Goal: Obtain resource: Obtain resource

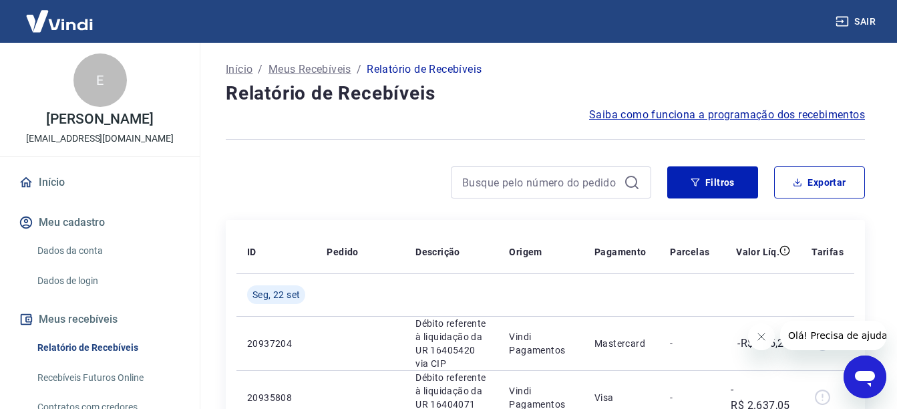
scroll to position [122, 0]
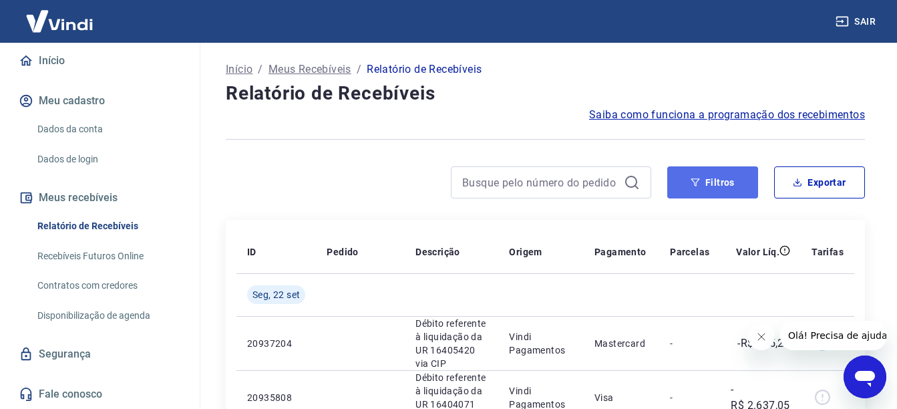
click at [701, 191] on button "Filtros" at bounding box center [712, 182] width 91 height 32
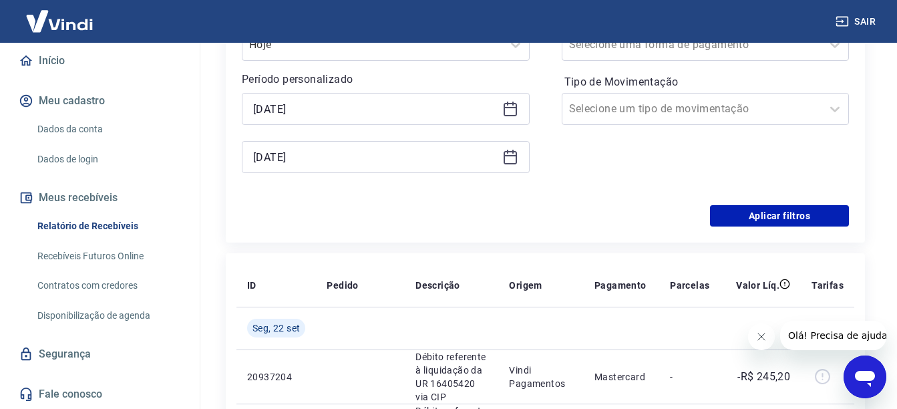
scroll to position [267, 0]
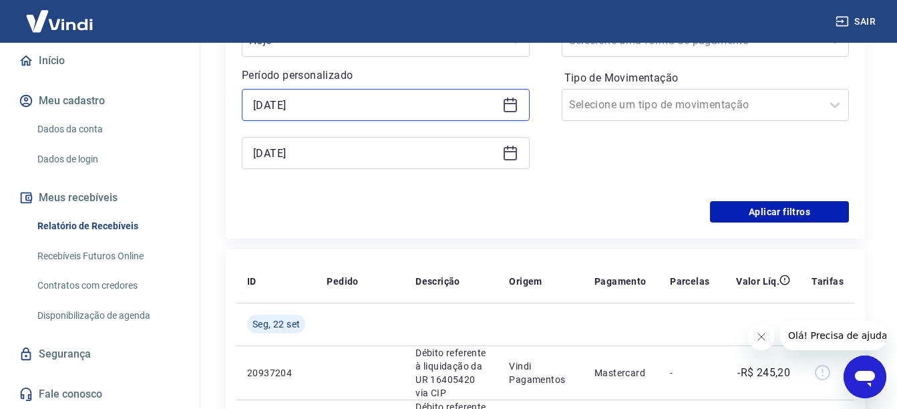
click at [356, 107] on input "[DATE]" at bounding box center [375, 105] width 244 height 20
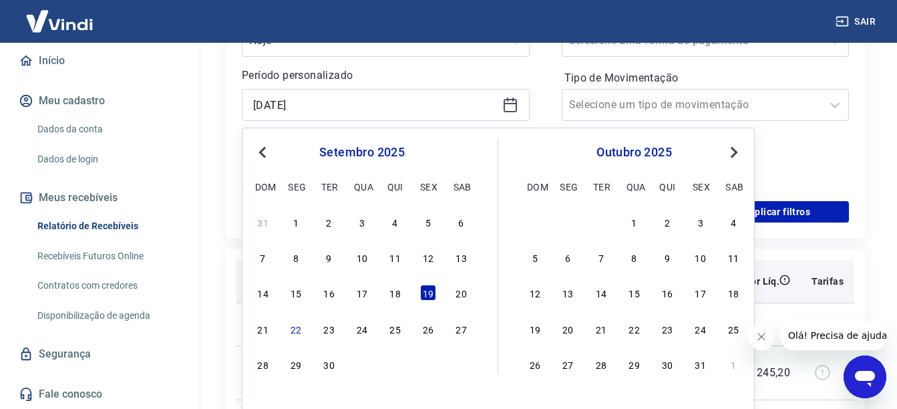
click at [400, 295] on div "18" at bounding box center [395, 293] width 16 height 16
type input "[DATE]"
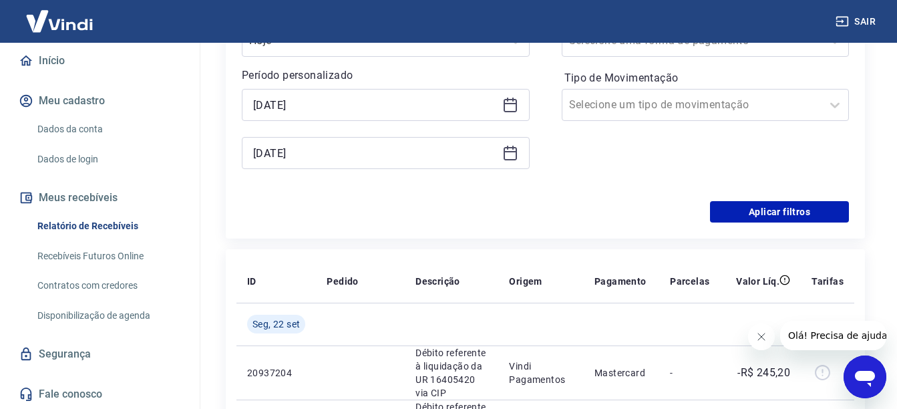
click at [756, 224] on div "Filtros [PERSON_NAME] personalizado Selected date: [DATE] [DATE] [DATE] Forma d…" at bounding box center [545, 90] width 639 height 297
click at [764, 214] on button "Aplicar filtros" at bounding box center [779, 211] width 139 height 21
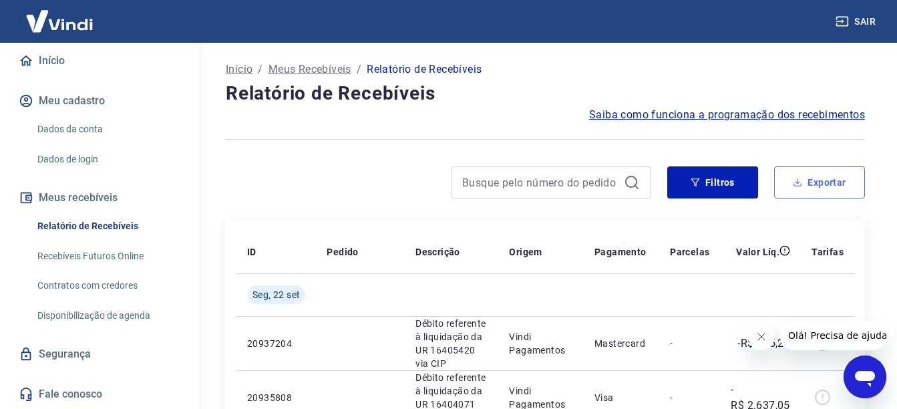
click at [780, 192] on button "Exportar" at bounding box center [819, 182] width 91 height 32
type input "[DATE]"
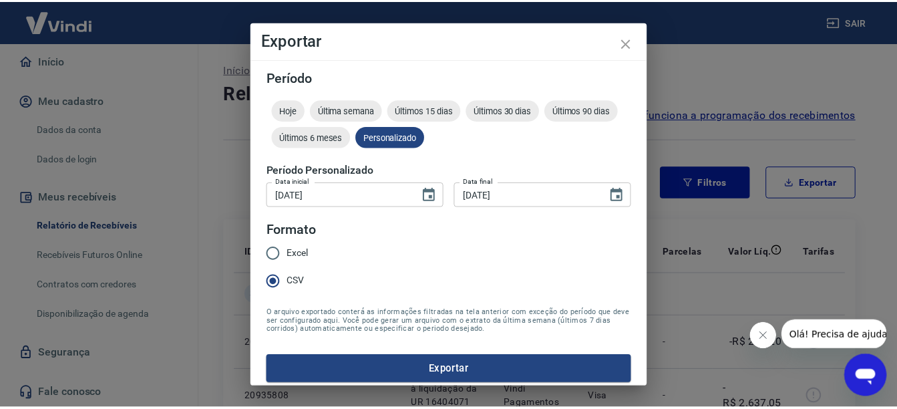
scroll to position [8, 0]
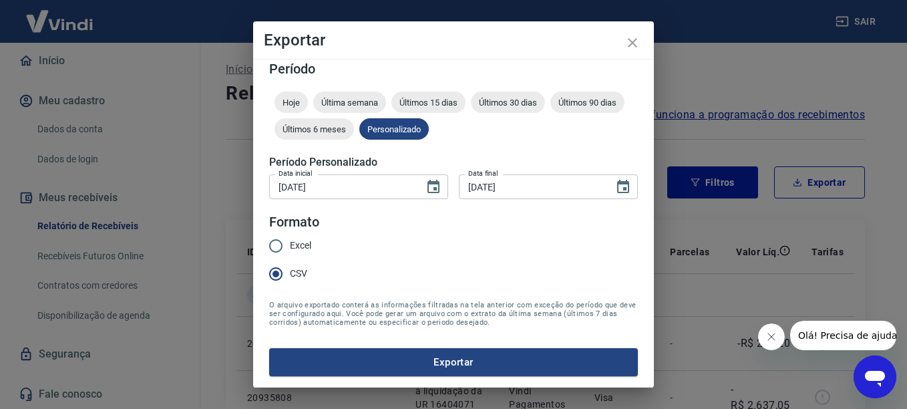
drag, startPoint x: 404, startPoint y: 352, endPoint x: 407, endPoint y: 343, distance: 9.7
click at [405, 353] on button "Exportar" at bounding box center [453, 362] width 369 height 28
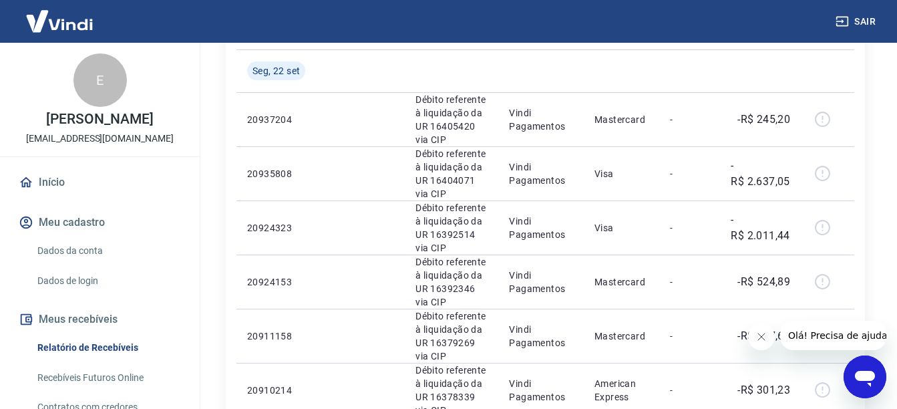
scroll to position [200, 0]
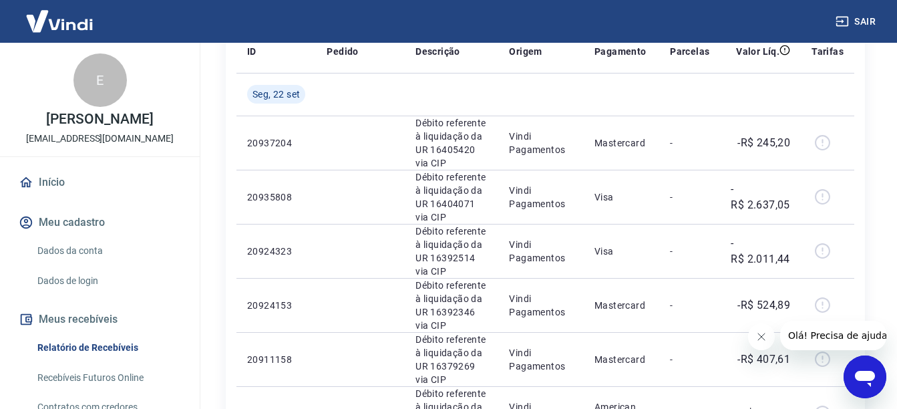
click at [86, 70] on div "E" at bounding box center [99, 79] width 53 height 53
click at [98, 155] on div "E [PERSON_NAME] [PERSON_NAME][EMAIL_ADDRESS][DOMAIN_NAME]" at bounding box center [100, 100] width 200 height 114
click at [838, 21] on icon "button" at bounding box center [842, 21] width 13 height 13
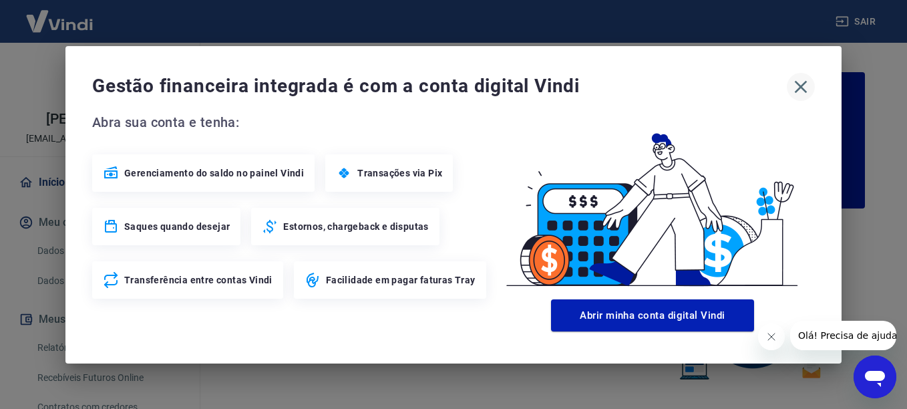
click at [807, 83] on icon "button" at bounding box center [800, 86] width 21 height 21
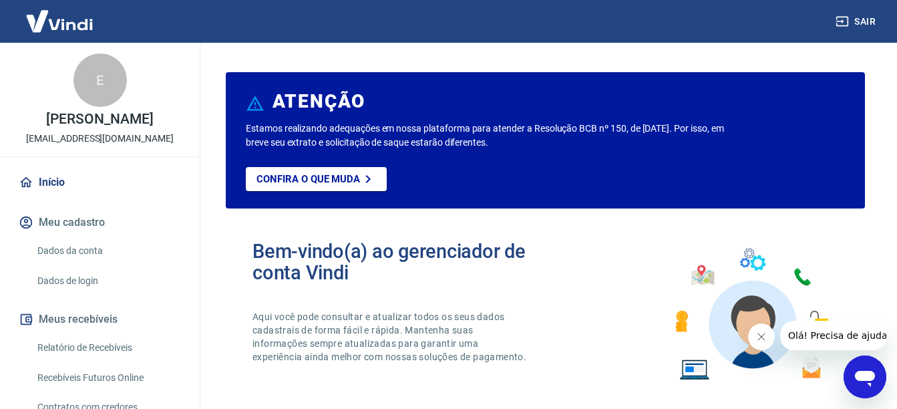
scroll to position [134, 0]
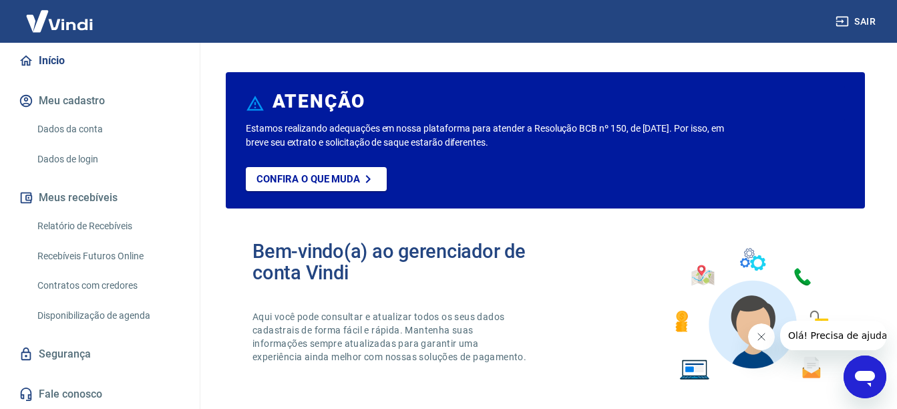
click at [124, 223] on link "Relatório de Recebíveis" at bounding box center [108, 225] width 152 height 27
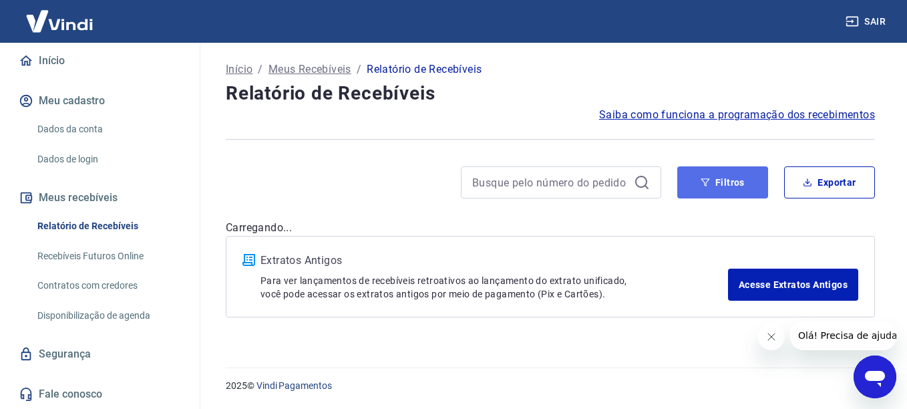
click at [691, 174] on button "Filtros" at bounding box center [722, 182] width 91 height 32
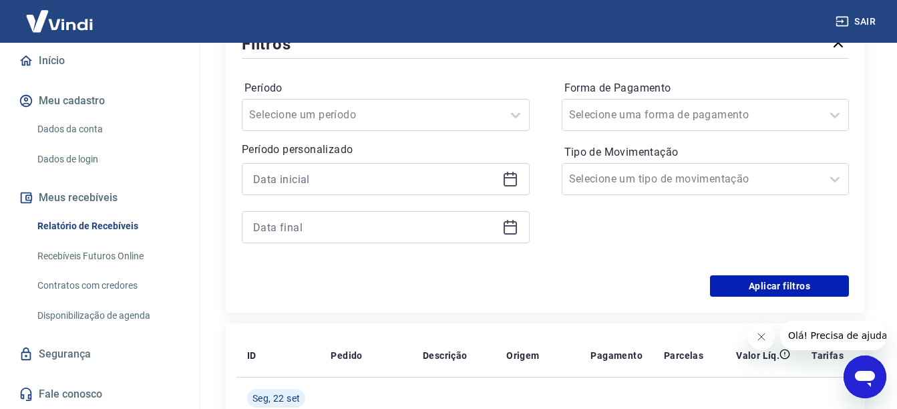
scroll to position [200, 0]
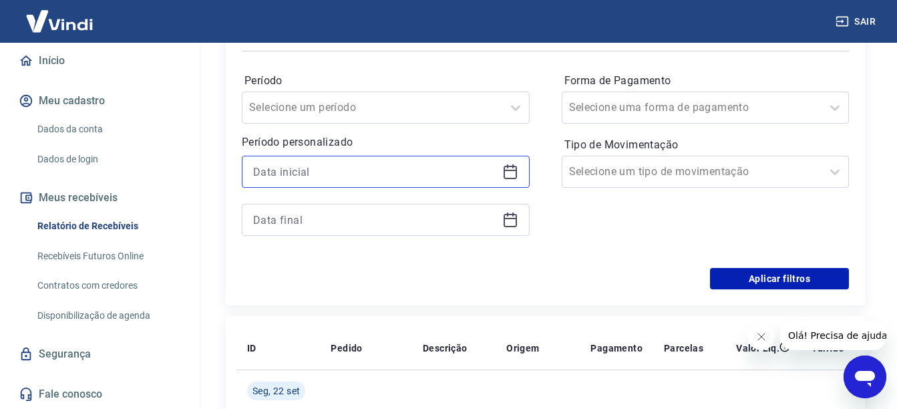
click at [359, 174] on input at bounding box center [375, 172] width 244 height 20
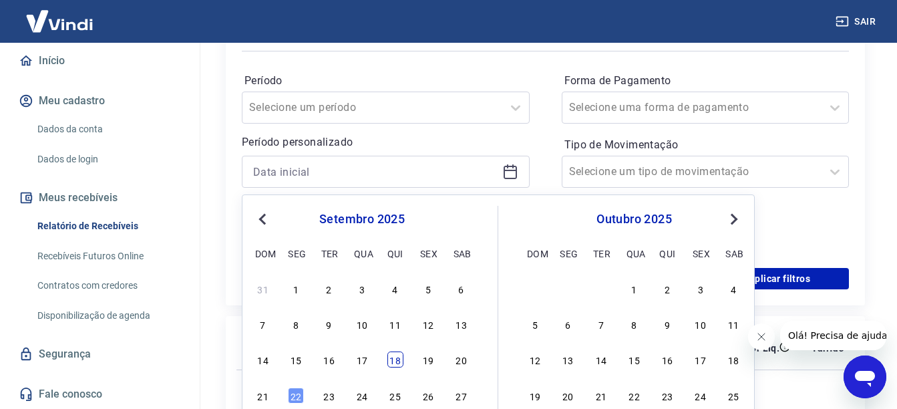
click at [396, 360] on div "18" at bounding box center [395, 359] width 16 height 16
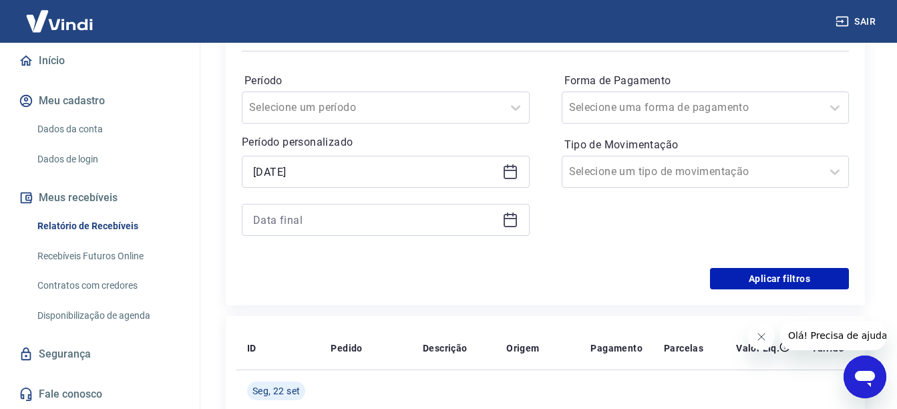
type input "[DATE]"
click at [373, 228] on input at bounding box center [375, 220] width 244 height 20
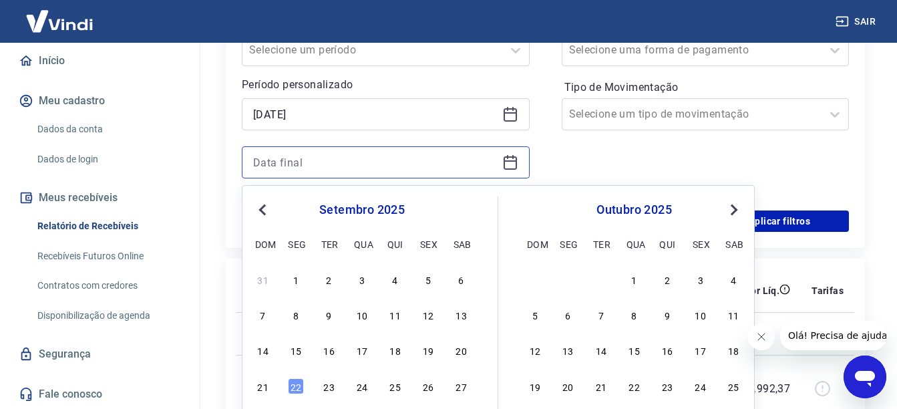
scroll to position [334, 0]
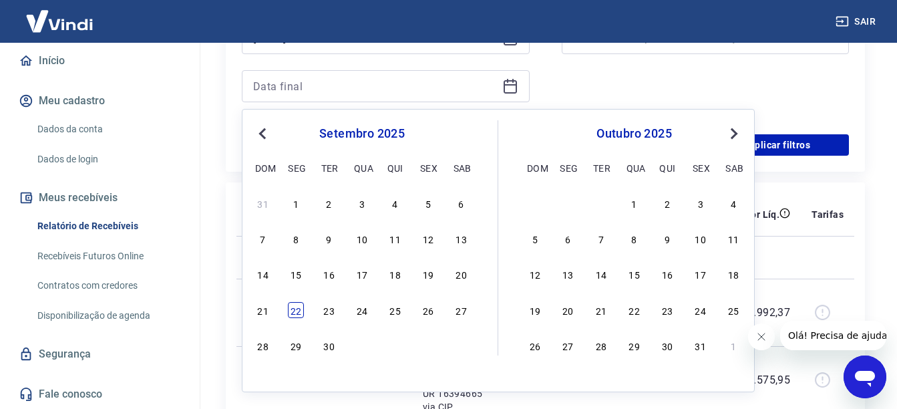
click at [295, 308] on div "22" at bounding box center [296, 310] width 16 height 16
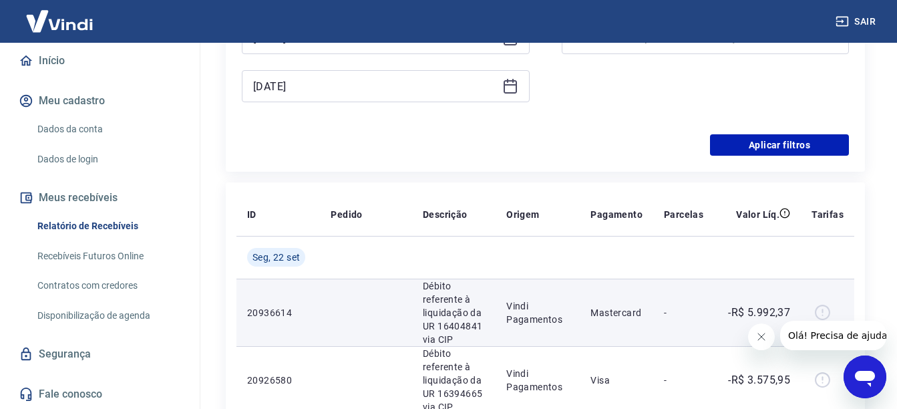
type input "[DATE]"
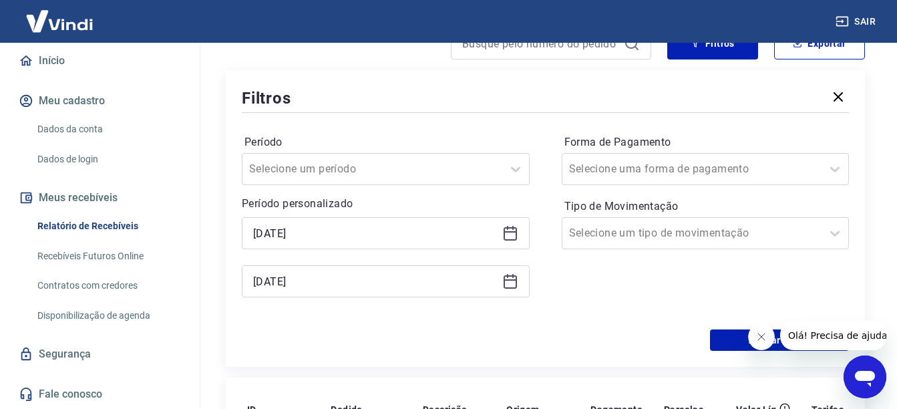
scroll to position [134, 0]
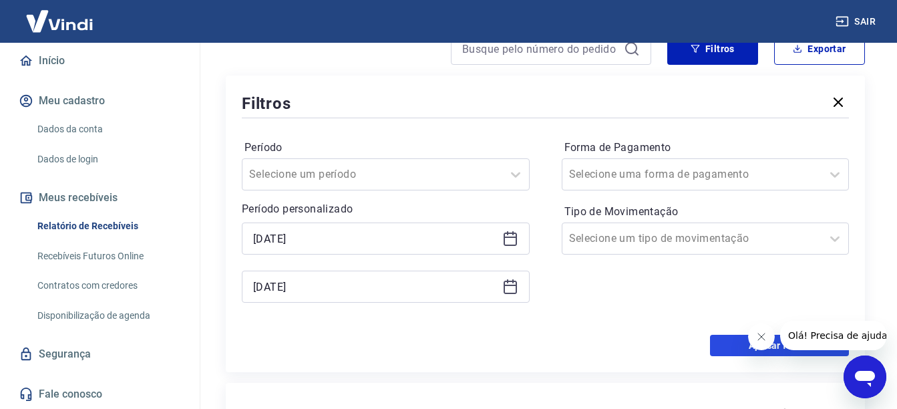
drag, startPoint x: 722, startPoint y: 344, endPoint x: 490, endPoint y: 325, distance: 233.2
click at [723, 344] on button "Aplicar filtros" at bounding box center [779, 345] width 139 height 21
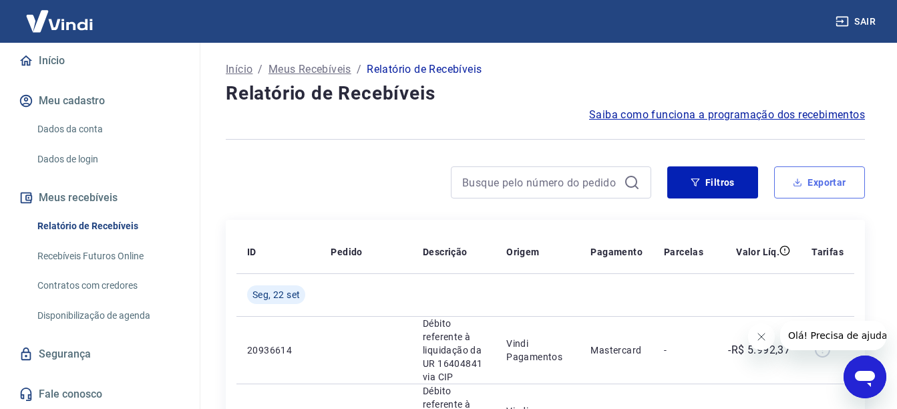
click at [840, 182] on button "Exportar" at bounding box center [819, 182] width 91 height 32
type input "[DATE]"
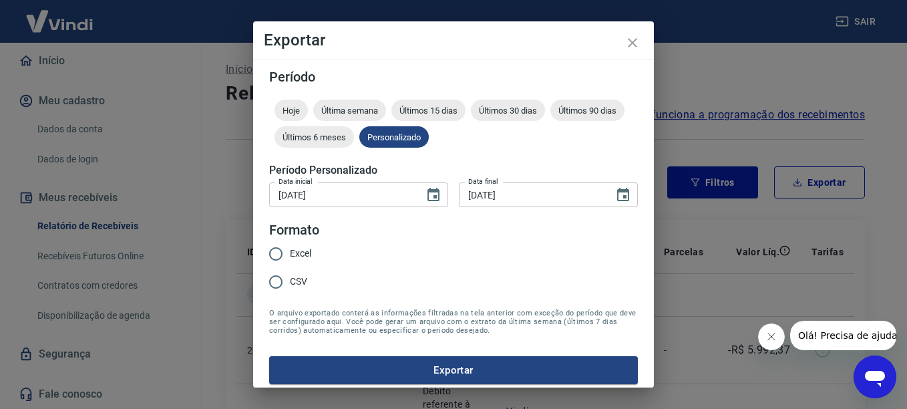
click at [296, 279] on span "CSV" at bounding box center [298, 282] width 17 height 14
click at [290, 279] on input "CSV" at bounding box center [276, 282] width 28 height 28
radio input "true"
click at [413, 362] on button "Exportar" at bounding box center [453, 370] width 369 height 28
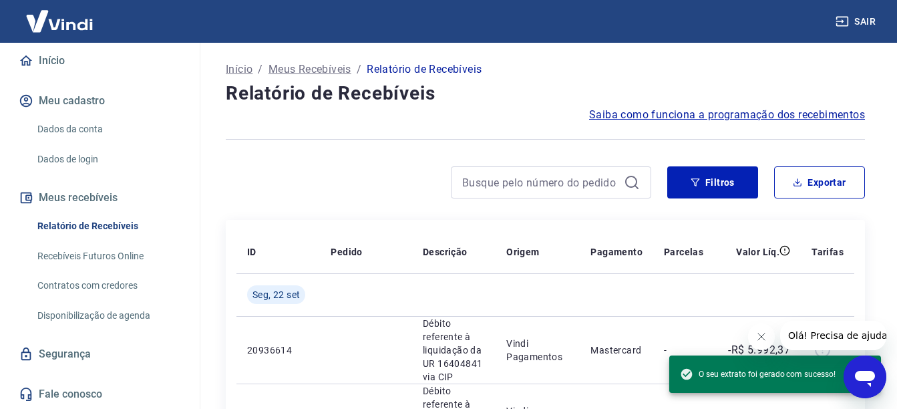
click at [875, 29] on button "Sair" at bounding box center [857, 21] width 48 height 25
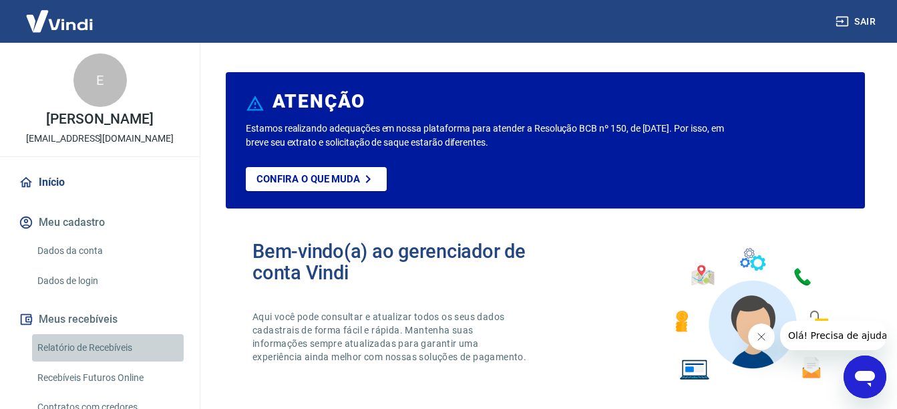
drag, startPoint x: 130, startPoint y: 351, endPoint x: 114, endPoint y: 337, distance: 20.9
click at [130, 351] on link "Relatório de Recebíveis" at bounding box center [108, 347] width 152 height 27
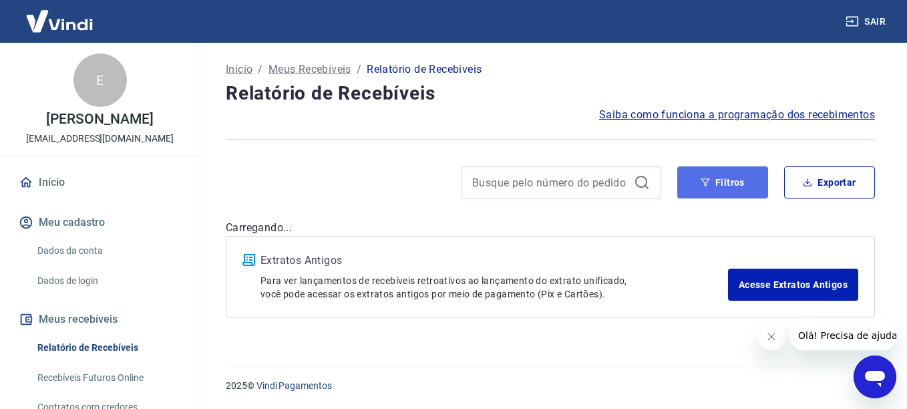
click at [738, 174] on button "Filtros" at bounding box center [722, 182] width 91 height 32
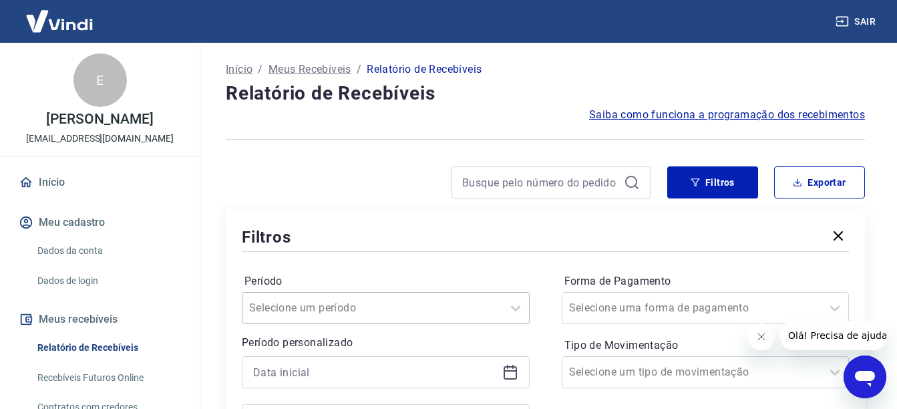
click at [428, 308] on div "Selecione um período" at bounding box center [386, 308] width 288 height 32
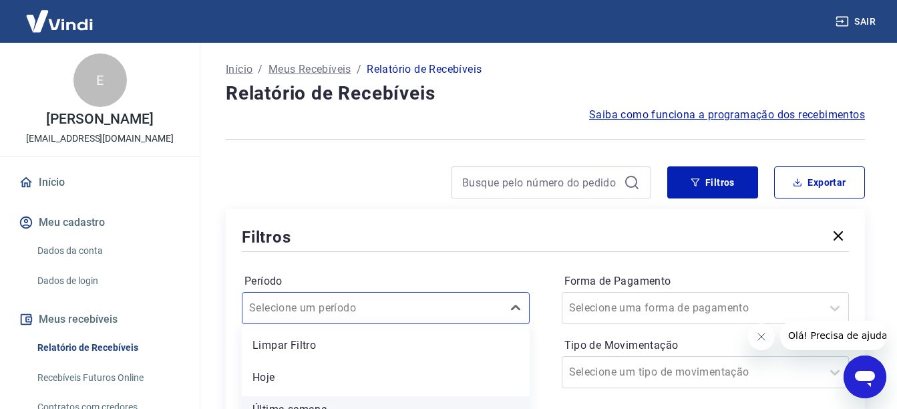
scroll to position [116, 0]
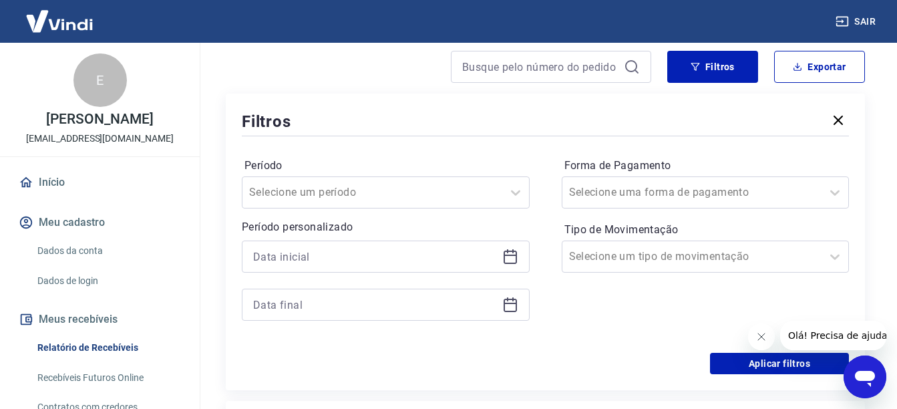
click at [486, 152] on div "Período Selecione um período Período personalizado Forma de Pagamento Selecione…" at bounding box center [545, 246] width 607 height 214
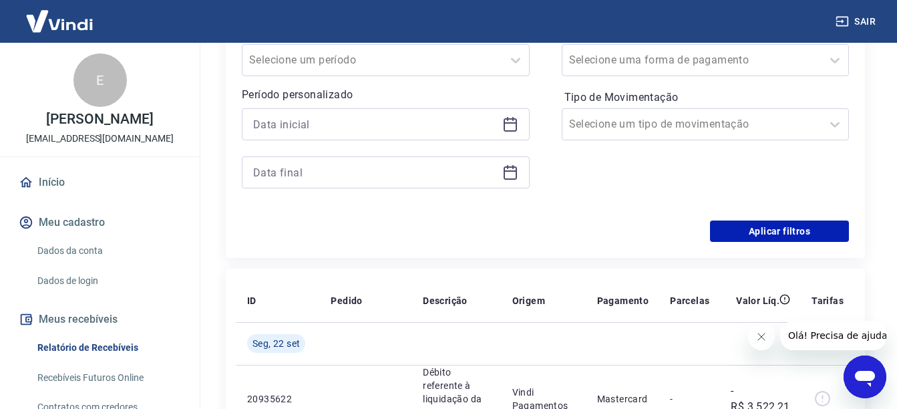
scroll to position [249, 0]
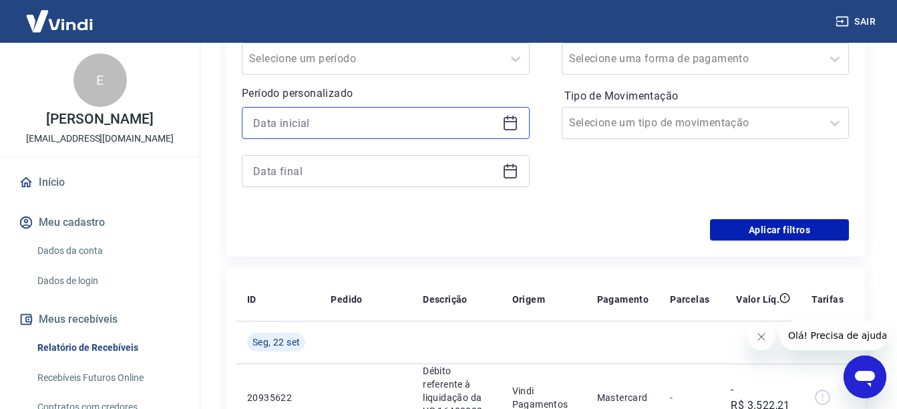
click at [396, 120] on input at bounding box center [375, 123] width 244 height 20
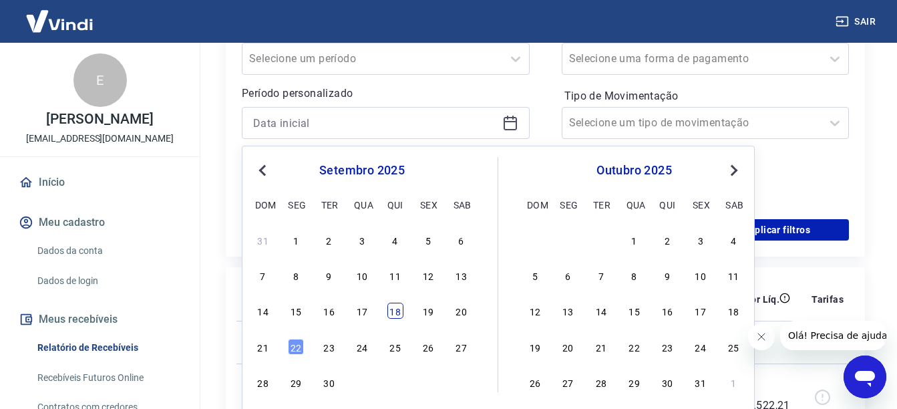
click at [397, 309] on div "18" at bounding box center [395, 311] width 16 height 16
type input "[DATE]"
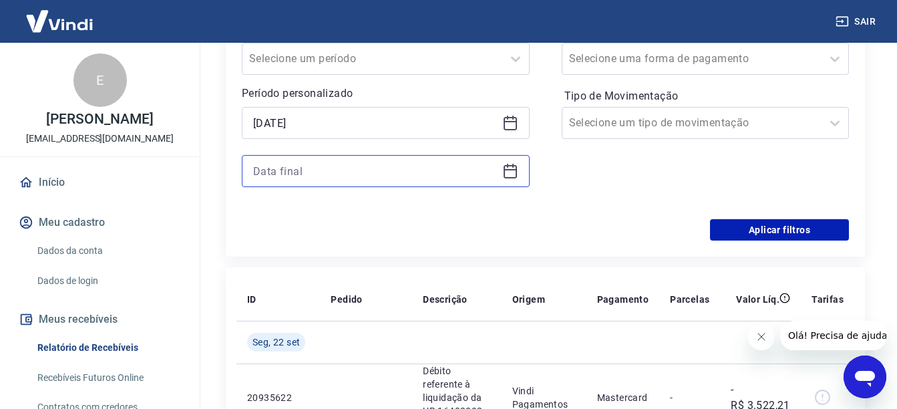
click at [385, 165] on input at bounding box center [375, 171] width 244 height 20
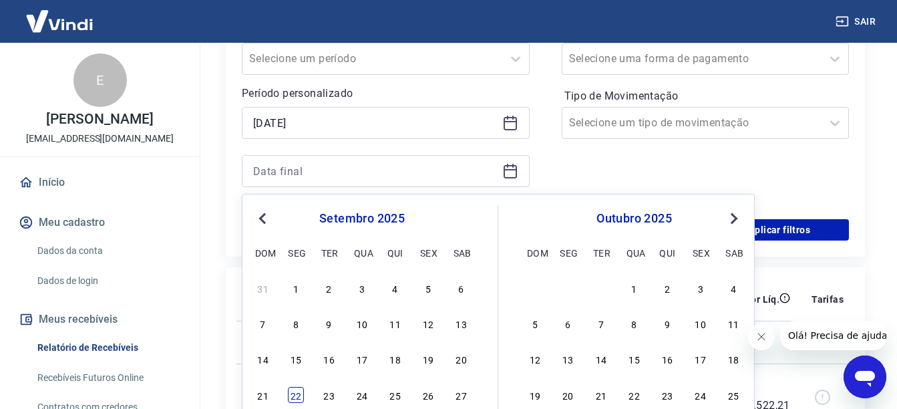
click at [300, 389] on div "22" at bounding box center [296, 395] width 16 height 16
type input "[DATE]"
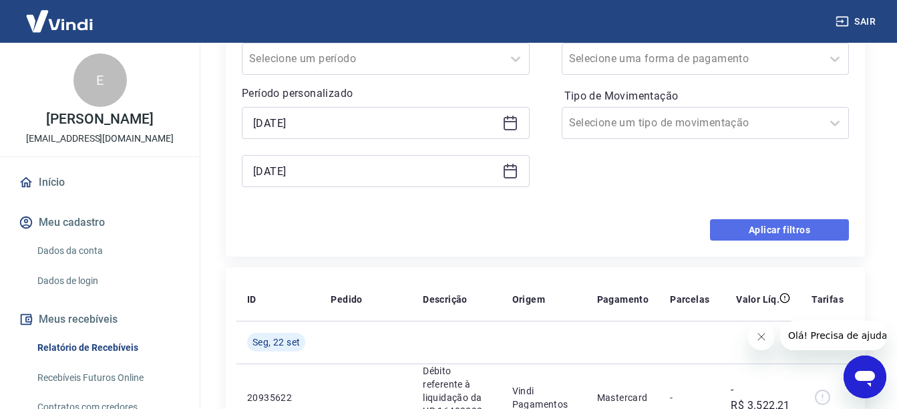
click at [748, 232] on button "Aplicar filtros" at bounding box center [779, 229] width 139 height 21
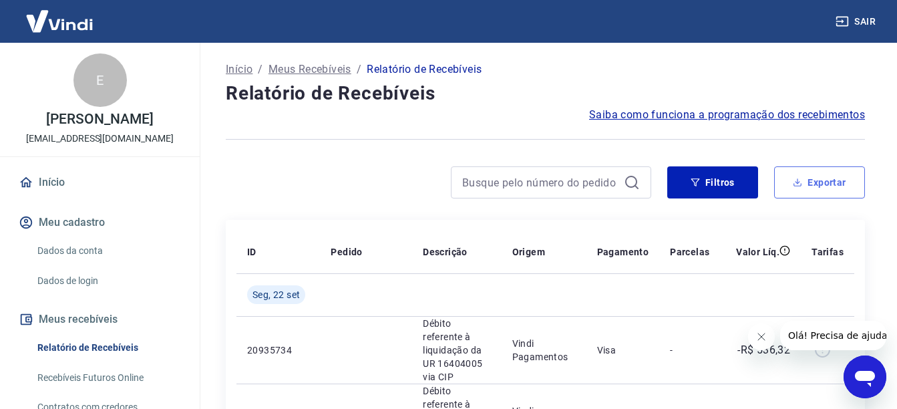
click at [840, 182] on button "Exportar" at bounding box center [819, 182] width 91 height 32
type input "[DATE]"
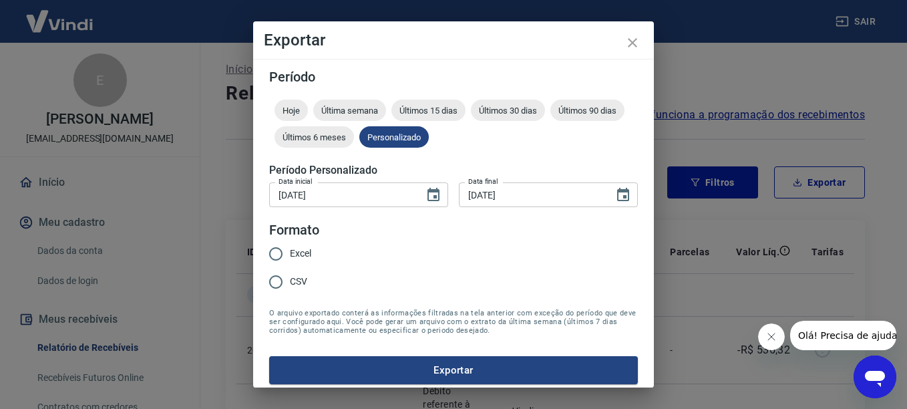
click at [301, 291] on label "CSV" at bounding box center [286, 282] width 49 height 28
click at [290, 291] on input "CSV" at bounding box center [276, 282] width 28 height 28
radio input "true"
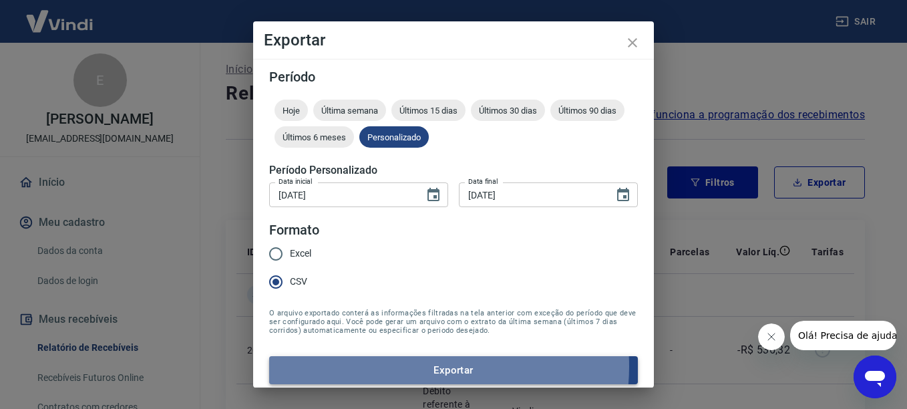
click at [416, 366] on button "Exportar" at bounding box center [453, 370] width 369 height 28
